Goal: Task Accomplishment & Management: Manage account settings

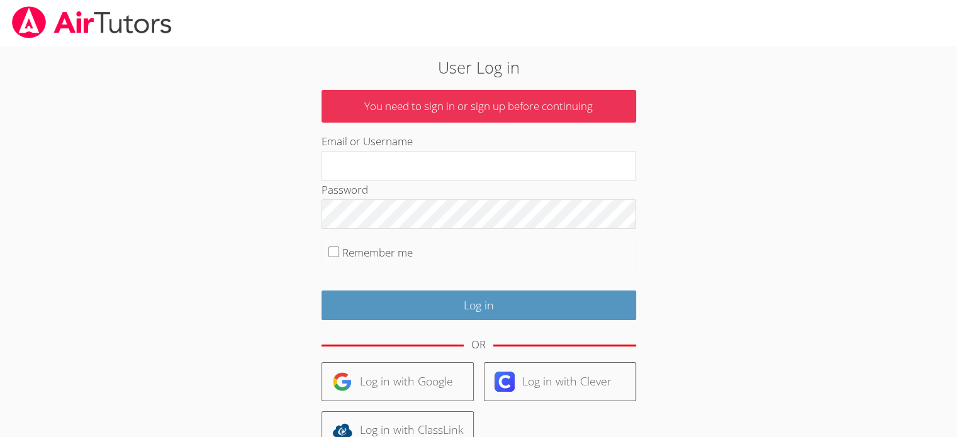
type input "[PERSON_NAME][EMAIL_ADDRESS][DOMAIN_NAME]"
click at [331, 252] on input "Remember me" at bounding box center [333, 252] width 11 height 11
checkbox input "true"
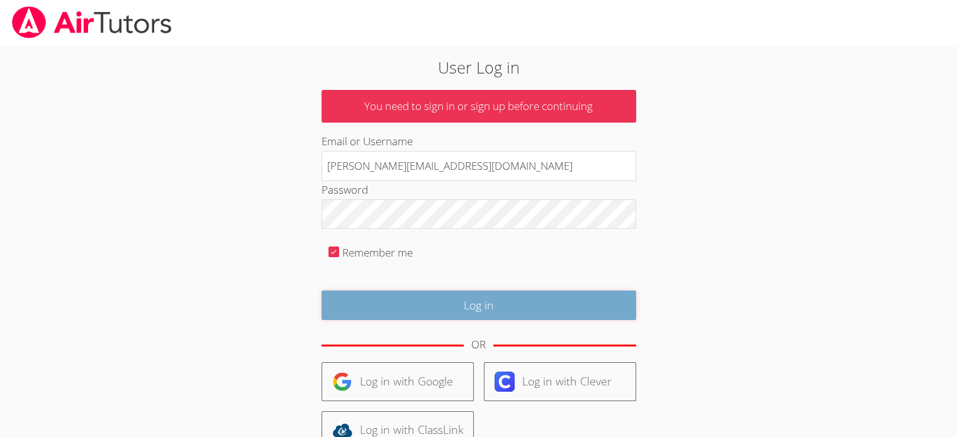
click at [377, 307] on input "Log in" at bounding box center [478, 306] width 314 height 30
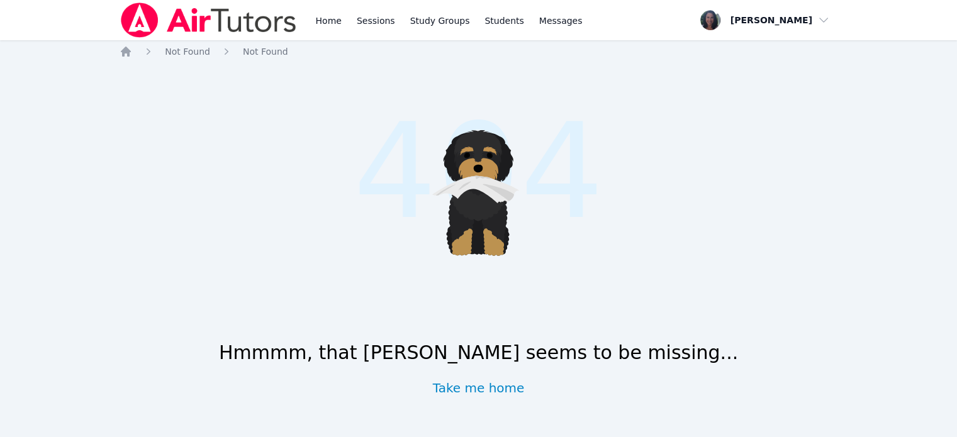
click at [478, 269] on icon ".cls-1 { fill: #1c1c1e; } .cls-1, .cls-10, .cls-11, .cls-2, .cls-3, .cls-4, .cl…" at bounding box center [478, 187] width 197 height 197
click at [482, 387] on link "Take me home" at bounding box center [479, 388] width 92 height 18
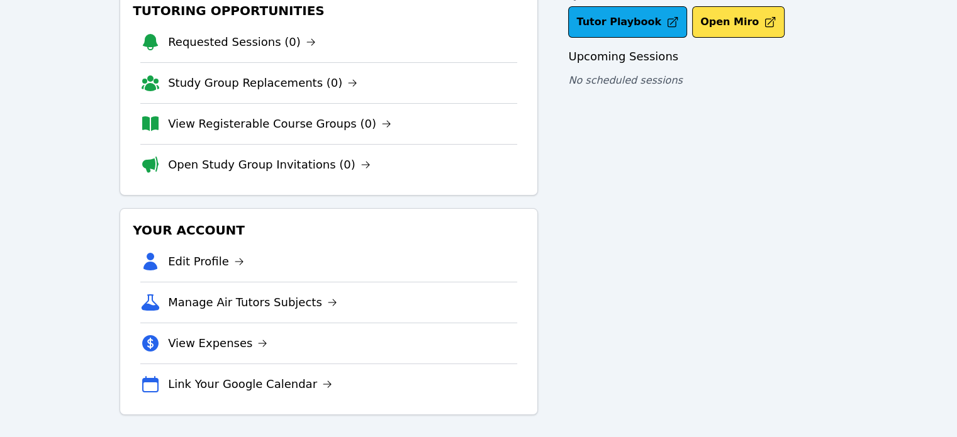
scroll to position [81, 0]
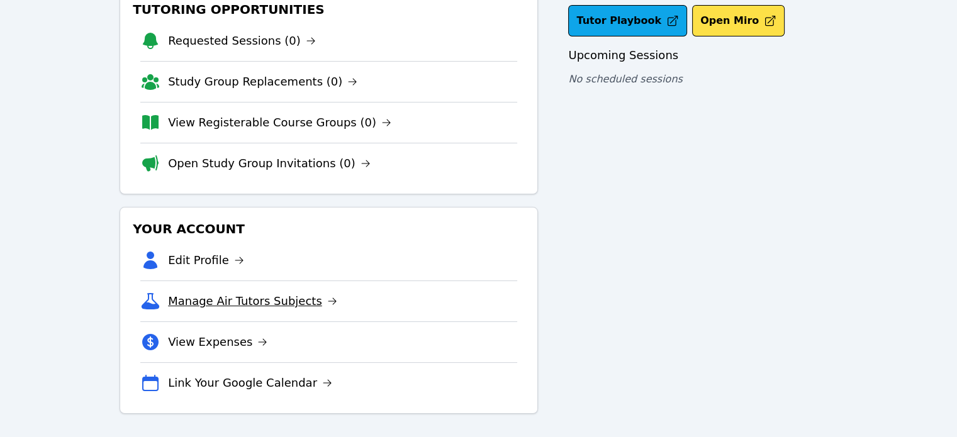
click at [278, 303] on link "Manage Air Tutors Subjects" at bounding box center [252, 301] width 169 height 18
